Goal: Task Accomplishment & Management: Use online tool/utility

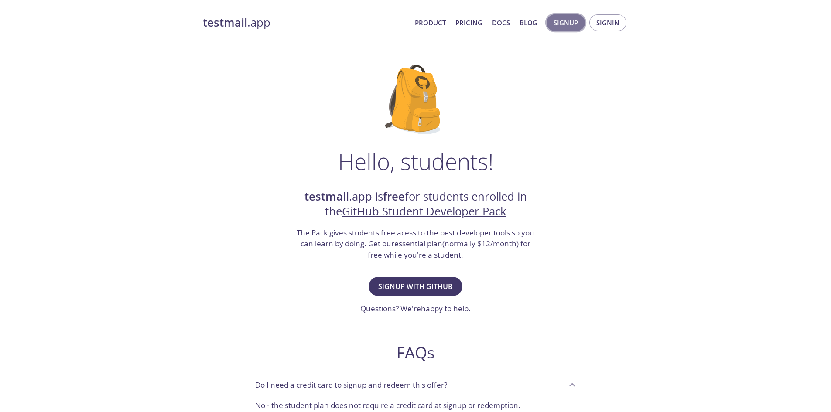
click at [569, 24] on span "Signup" at bounding box center [566, 22] width 24 height 11
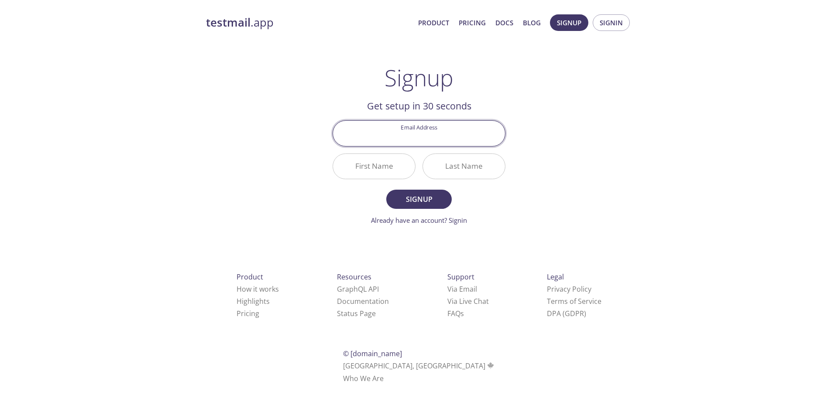
click at [429, 136] on input "Email Address" at bounding box center [419, 133] width 172 height 25
type input "[EMAIL_ADDRESS][DOMAIN_NAME]"
click at [392, 166] on input "First Name" at bounding box center [374, 166] width 82 height 25
type input "Yash"
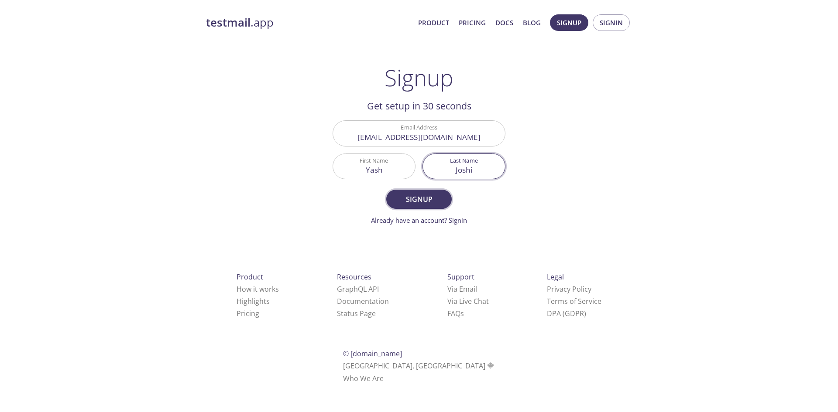
type input "Joshi"
click at [408, 194] on span "Signup" at bounding box center [419, 199] width 46 height 12
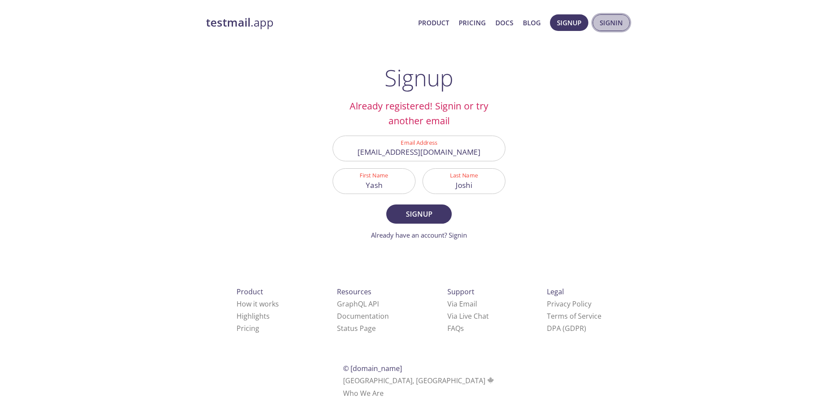
click at [609, 23] on span "Signin" at bounding box center [611, 22] width 23 height 11
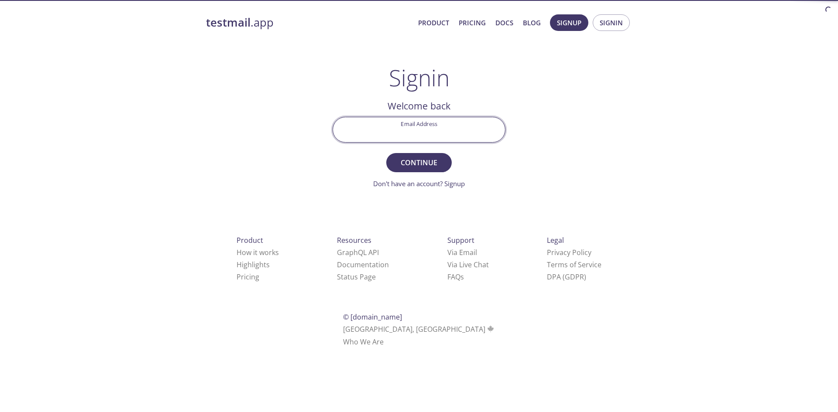
click at [440, 127] on input "Email Address" at bounding box center [419, 129] width 172 height 25
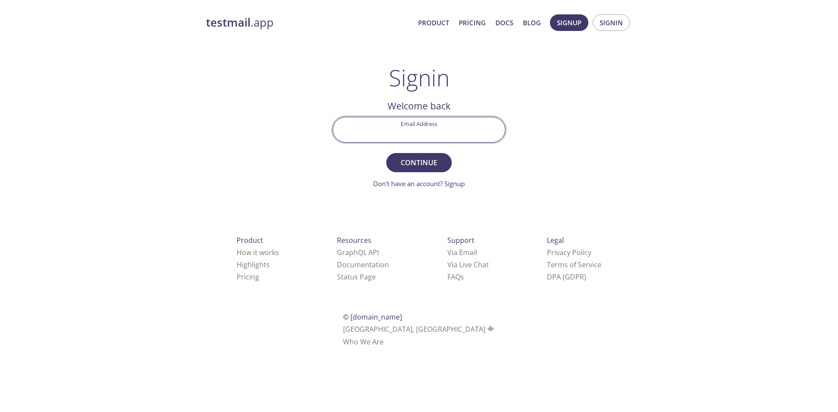
type input "joshiyash.itengineer@gmail.com"
click at [453, 136] on input "Email Address" at bounding box center [419, 129] width 172 height 25
type input "[EMAIL_ADDRESS][DOMAIN_NAME]"
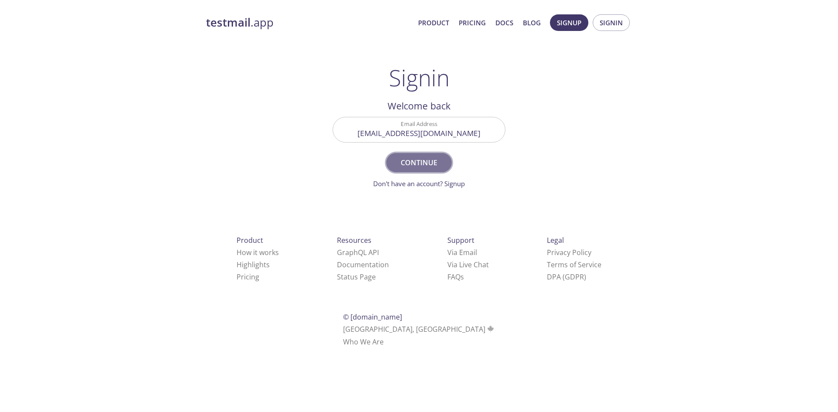
click at [417, 161] on span "Continue" at bounding box center [419, 163] width 46 height 12
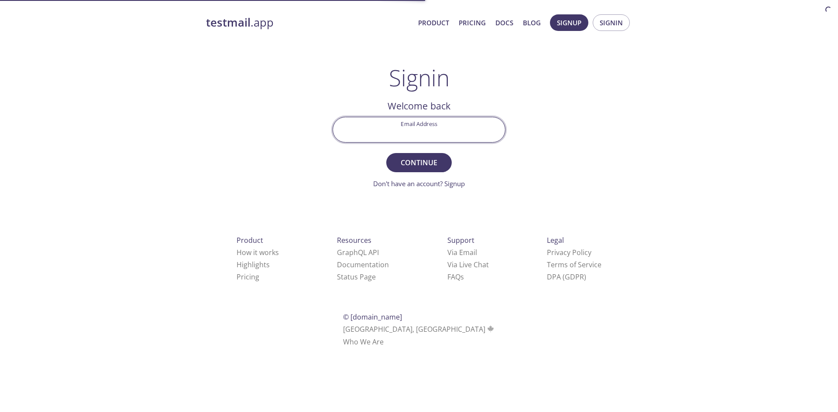
click at [439, 124] on input "Email Address" at bounding box center [419, 129] width 172 height 25
type input "[EMAIL_ADDRESS][DOMAIN_NAME]"
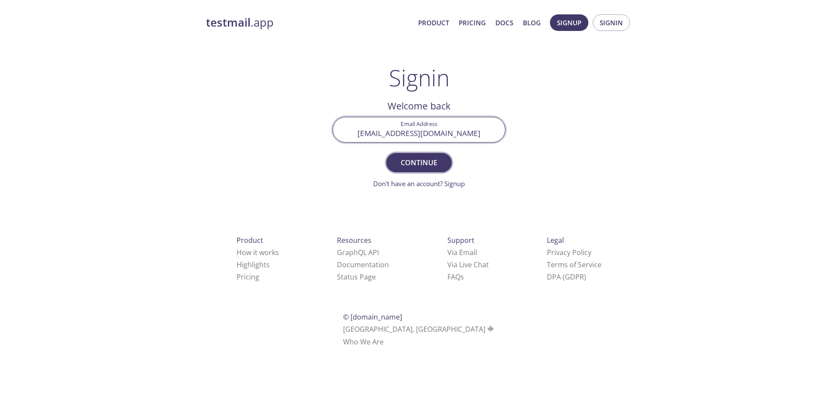
click at [408, 165] on span "Continue" at bounding box center [419, 163] width 46 height 12
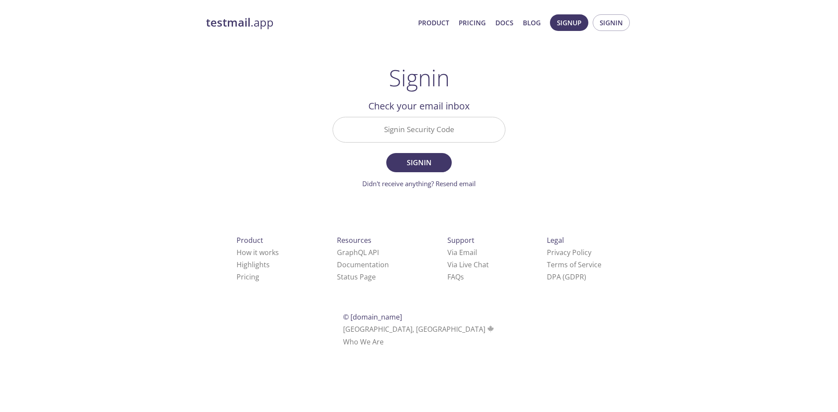
click at [429, 133] on input "Signin Security Code" at bounding box center [419, 129] width 172 height 25
paste input "22UNXBG"
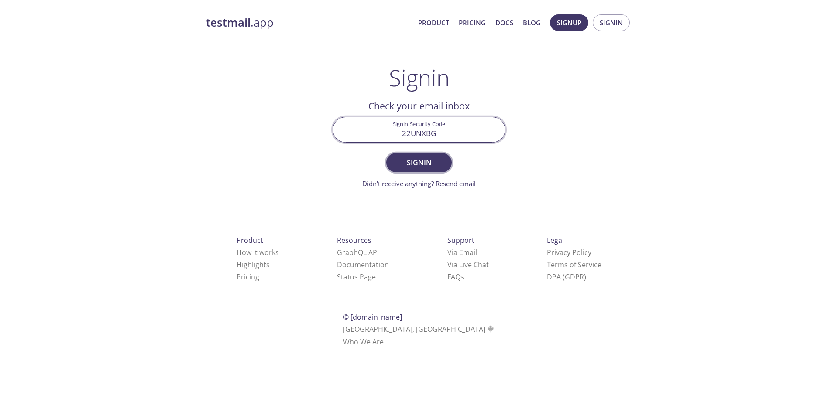
type input "22UNXBG"
click at [414, 158] on span "Signin" at bounding box center [419, 163] width 46 height 12
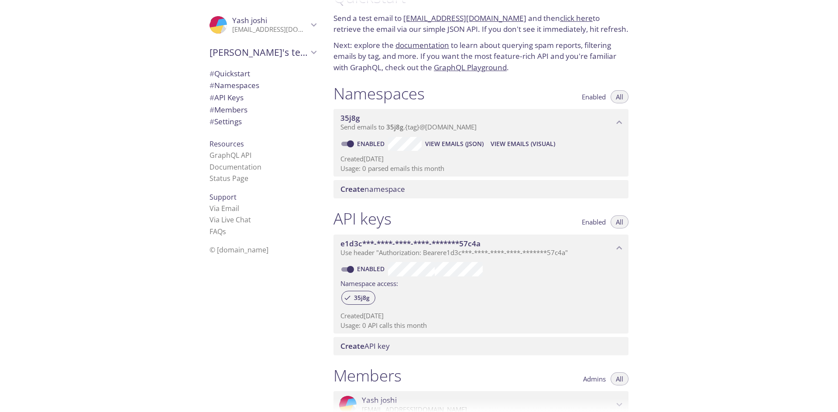
scroll to position [27, 0]
click at [452, 145] on span "View Emails (JSON)" at bounding box center [454, 143] width 58 height 10
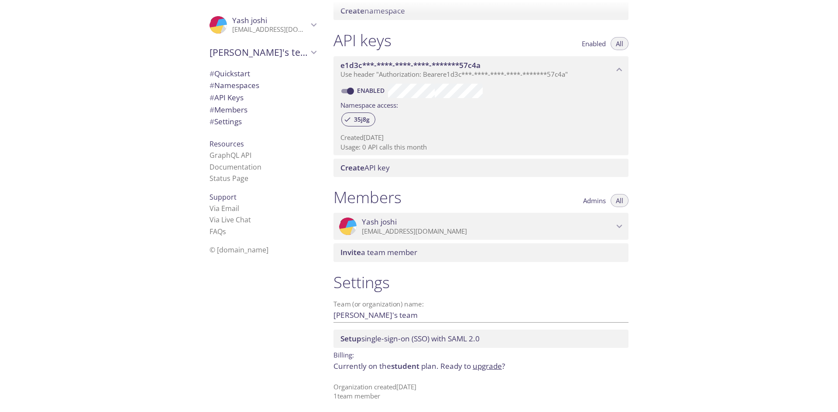
scroll to position [208, 0]
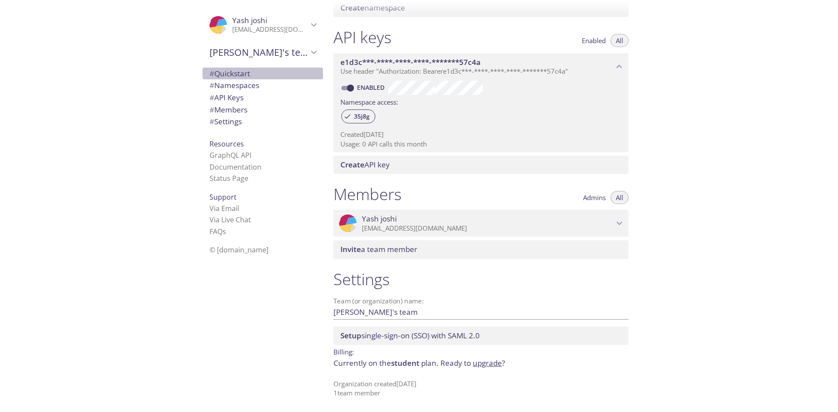
click at [227, 73] on span "# Quickstart" at bounding box center [229, 74] width 41 height 10
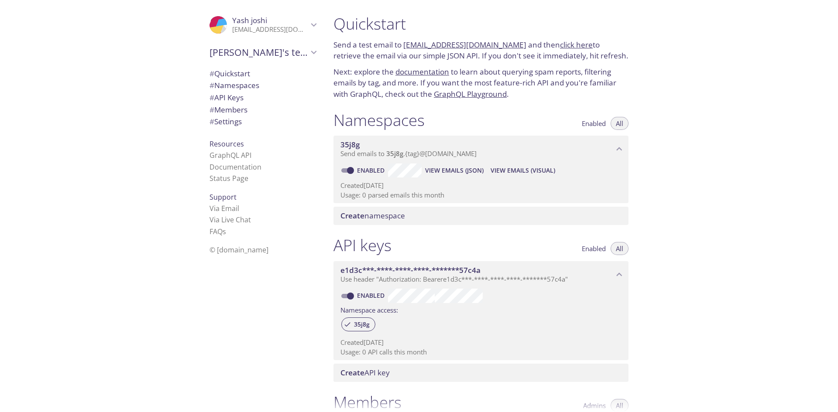
click at [481, 46] on link "[EMAIL_ADDRESS][DOMAIN_NAME]" at bounding box center [464, 45] width 123 height 10
click at [439, 43] on link "[EMAIL_ADDRESS][DOMAIN_NAME]" at bounding box center [464, 45] width 123 height 10
click at [458, 44] on link "[EMAIL_ADDRESS][DOMAIN_NAME]" at bounding box center [464, 45] width 123 height 10
click at [445, 45] on link "[EMAIL_ADDRESS][DOMAIN_NAME]" at bounding box center [464, 45] width 123 height 10
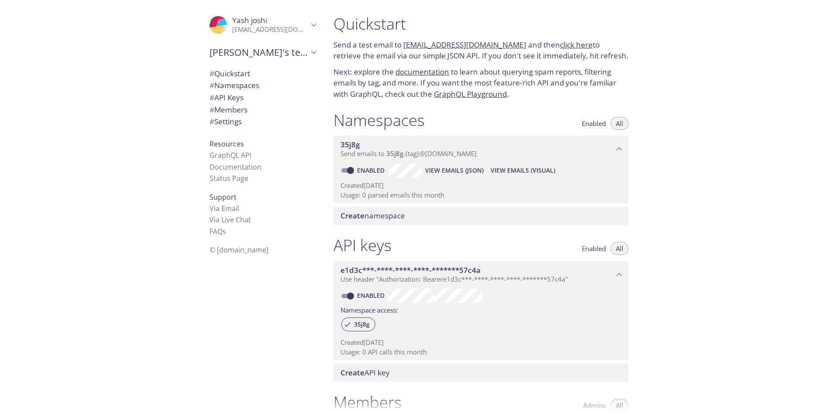
click at [569, 45] on link "click here" at bounding box center [576, 45] width 33 height 10
click at [522, 166] on span "View Emails (Visual)" at bounding box center [522, 170] width 65 height 10
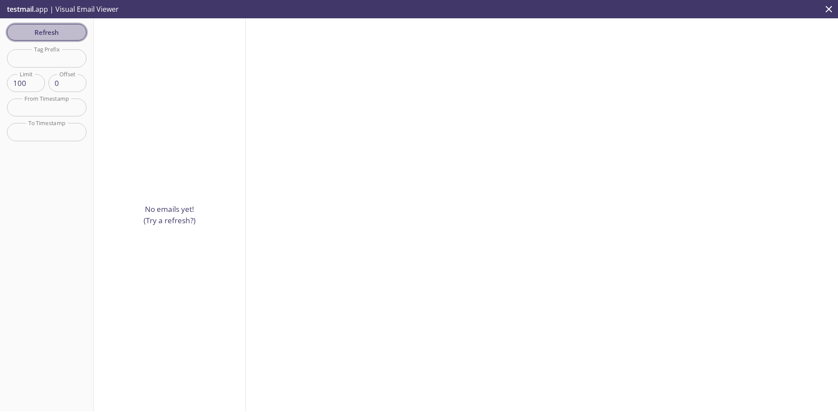
click at [58, 34] on span "Refresh" at bounding box center [46, 32] width 65 height 11
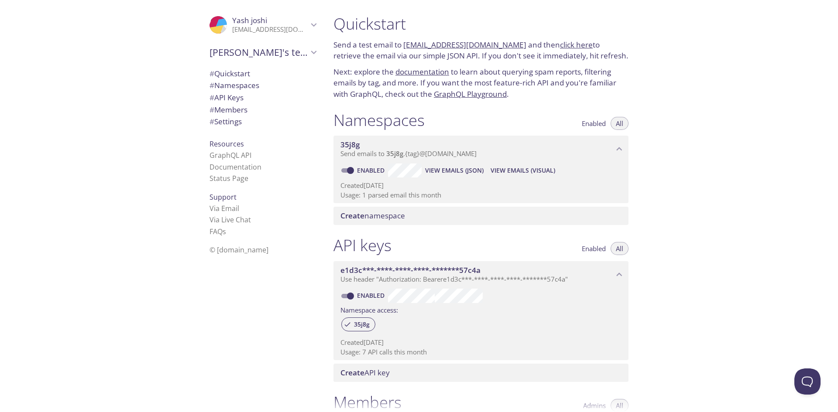
click at [445, 46] on link "35j8g.test@inbox.testmail.app" at bounding box center [464, 45] width 123 height 10
click at [507, 171] on span "View Emails (Visual)" at bounding box center [522, 170] width 65 height 10
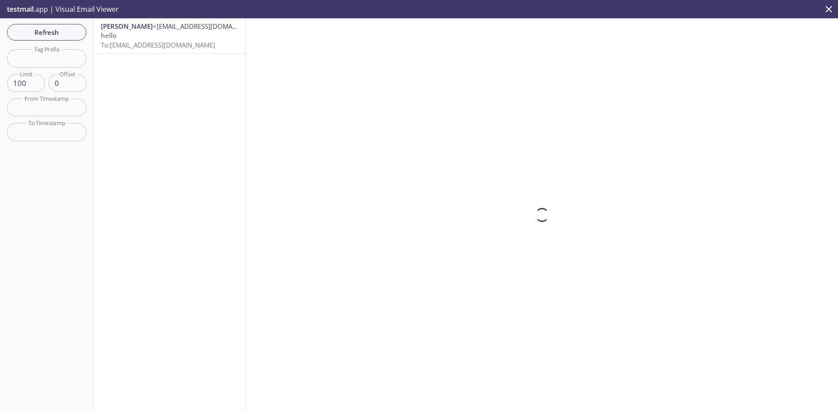
click at [182, 27] on span "<joshiyash1942003@gmail.com>" at bounding box center [209, 26] width 113 height 9
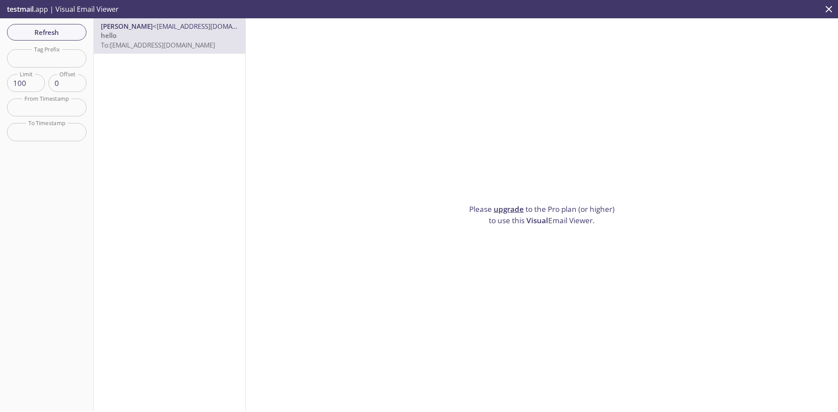
click at [528, 219] on span "Visual" at bounding box center [537, 221] width 22 height 10
click at [512, 206] on link "upgrade" at bounding box center [509, 209] width 30 height 10
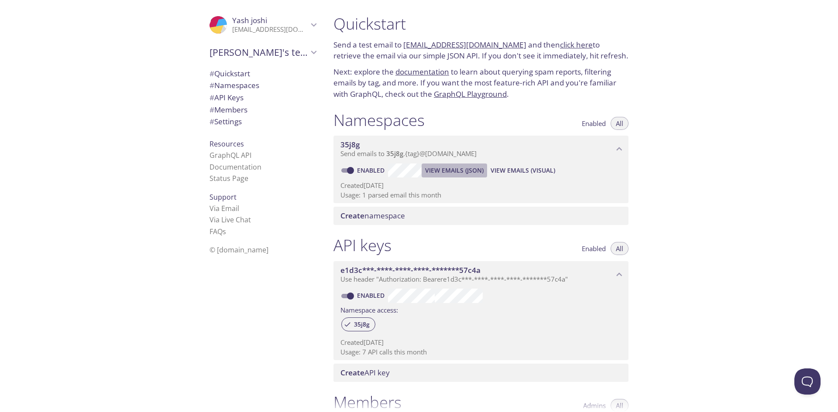
click at [475, 171] on span "View Emails (JSON)" at bounding box center [454, 170] width 58 height 10
click at [457, 172] on span "View Emails (JSON)" at bounding box center [454, 170] width 58 height 10
click at [521, 170] on span "View Emails (Visual)" at bounding box center [522, 170] width 65 height 10
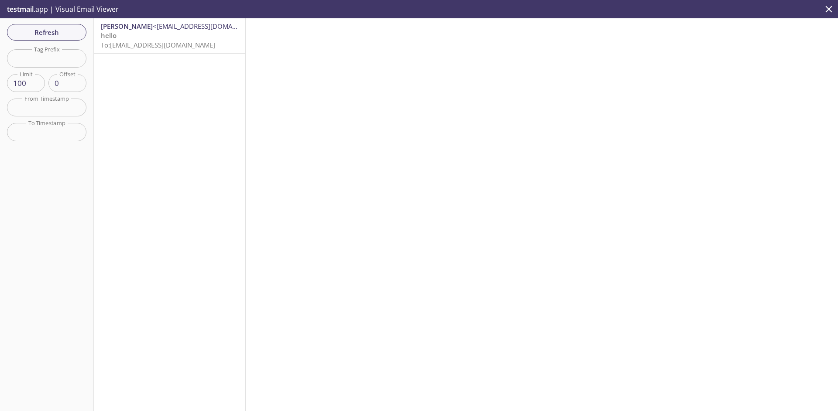
click at [163, 46] on span "To: 35j8g.test@inbox.testmail.app" at bounding box center [158, 45] width 114 height 9
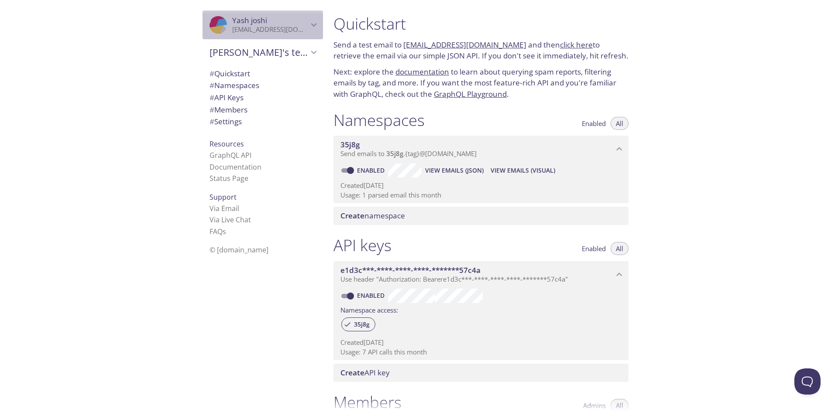
click at [311, 26] on icon "Yash joshi" at bounding box center [314, 24] width 6 height 3
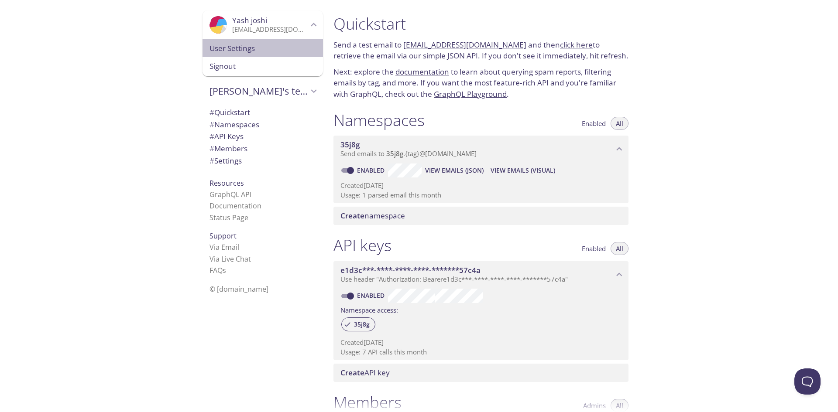
click at [252, 46] on span "User Settings" at bounding box center [262, 48] width 106 height 11
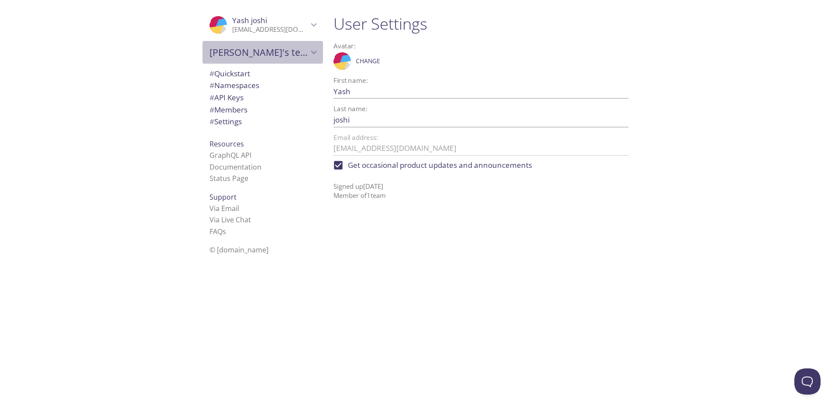
click at [309, 53] on icon "Yash's team" at bounding box center [313, 52] width 11 height 11
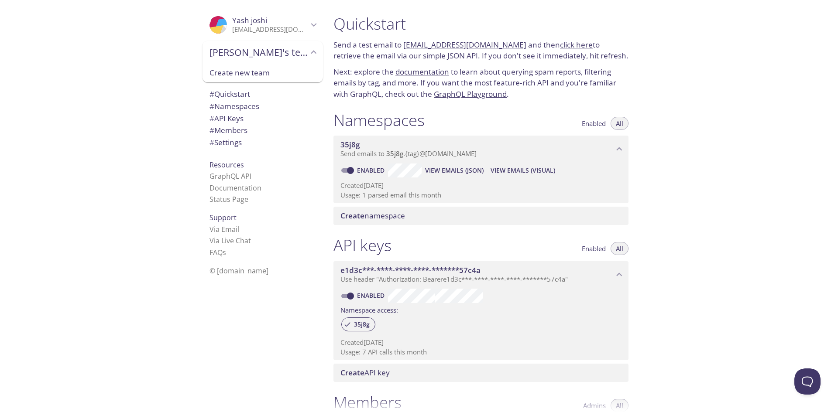
click at [669, 371] on div "Quickstart Send a test email to 35j8g.test@inbox.testmail.app and then click he…" at bounding box center [581, 206] width 511 height 412
